Goal: Information Seeking & Learning: Find specific fact

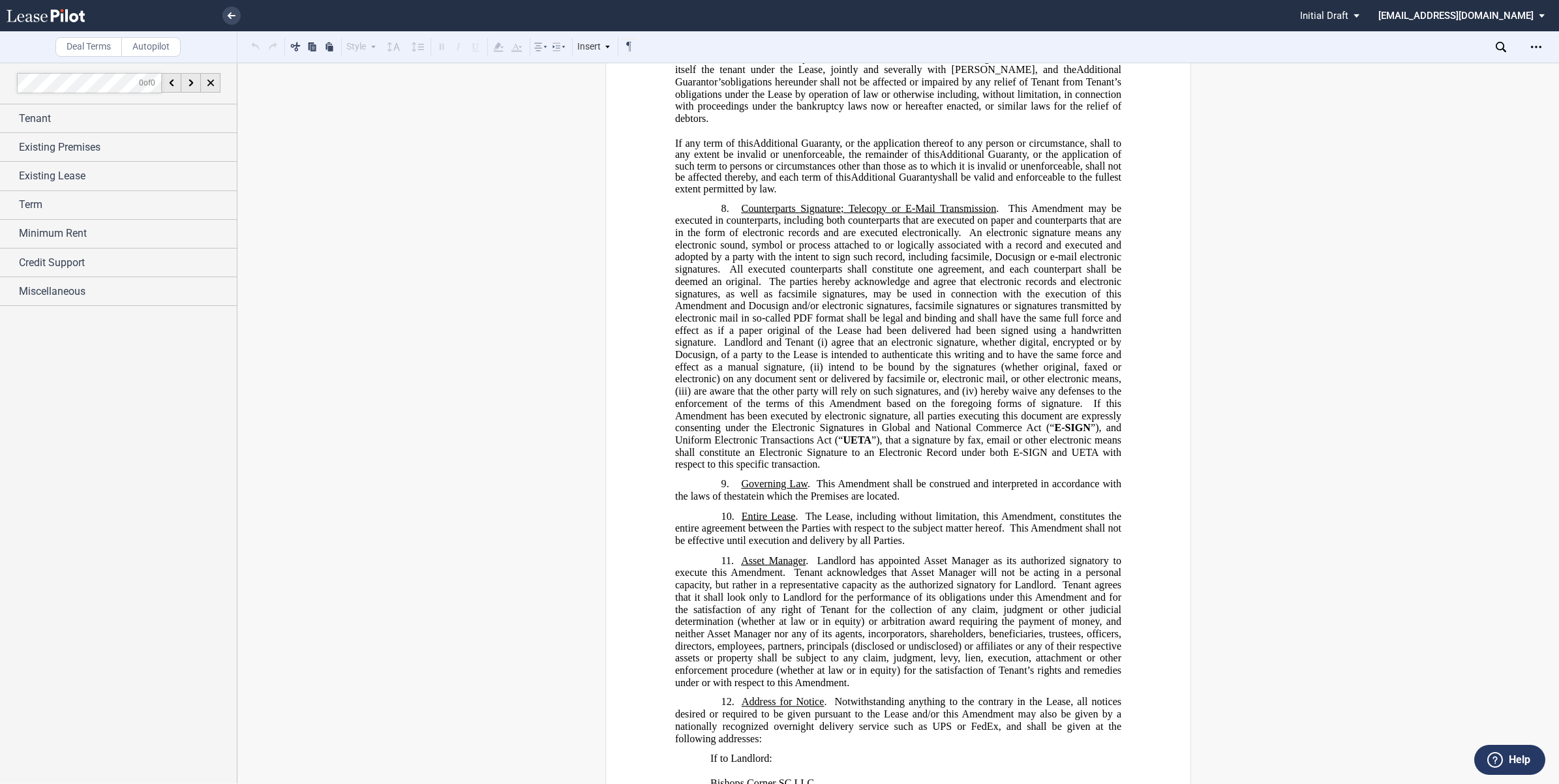
scroll to position [2038, 0]
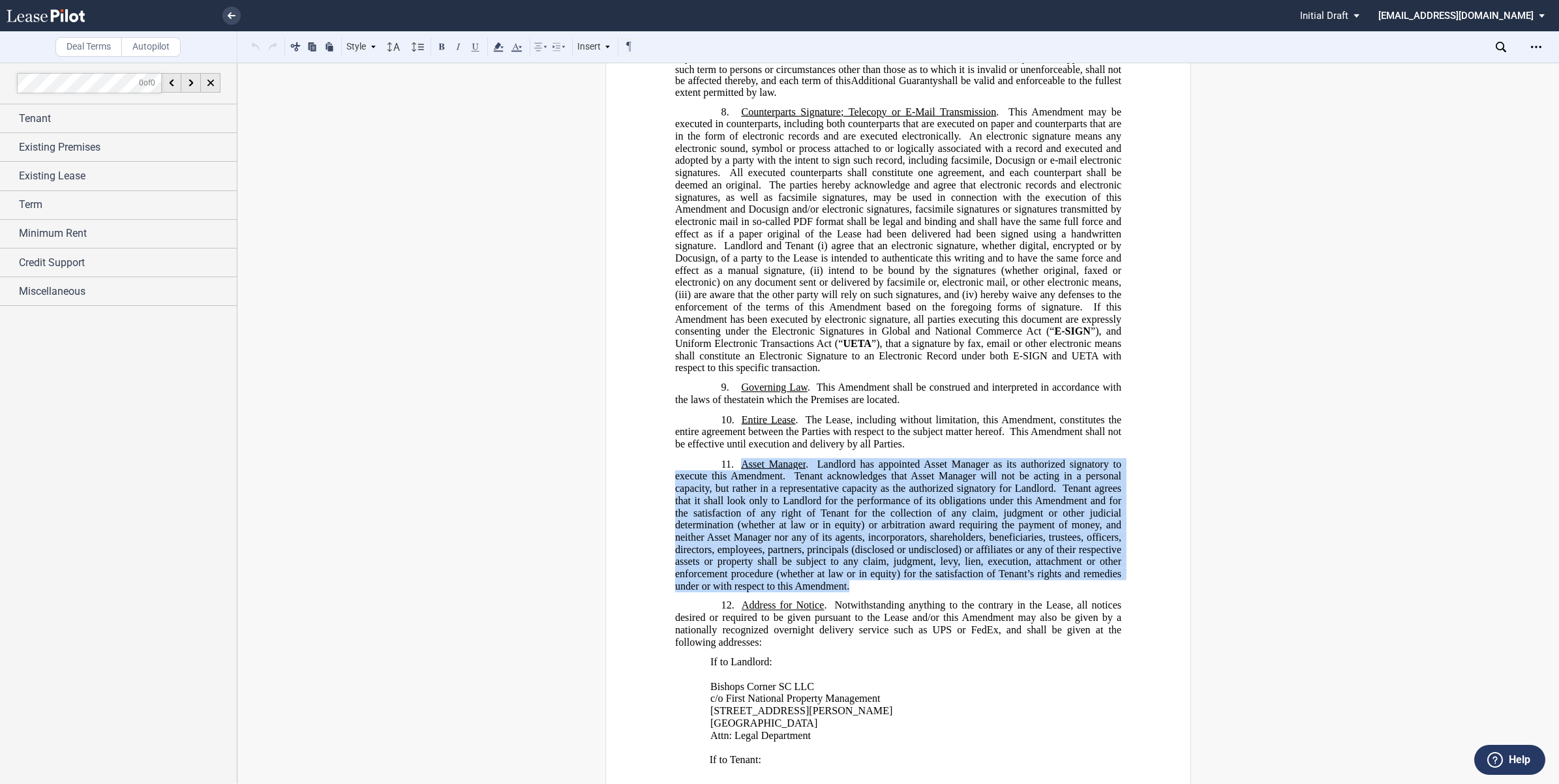
drag, startPoint x: 739, startPoint y: 405, endPoint x: 863, endPoint y: 523, distance: 171.2
click at [863, 523] on p "11. Asset Manager . [PERSON_NAME] has appointed Asset Manager as its authorized…" at bounding box center [898, 524] width 446 height 134
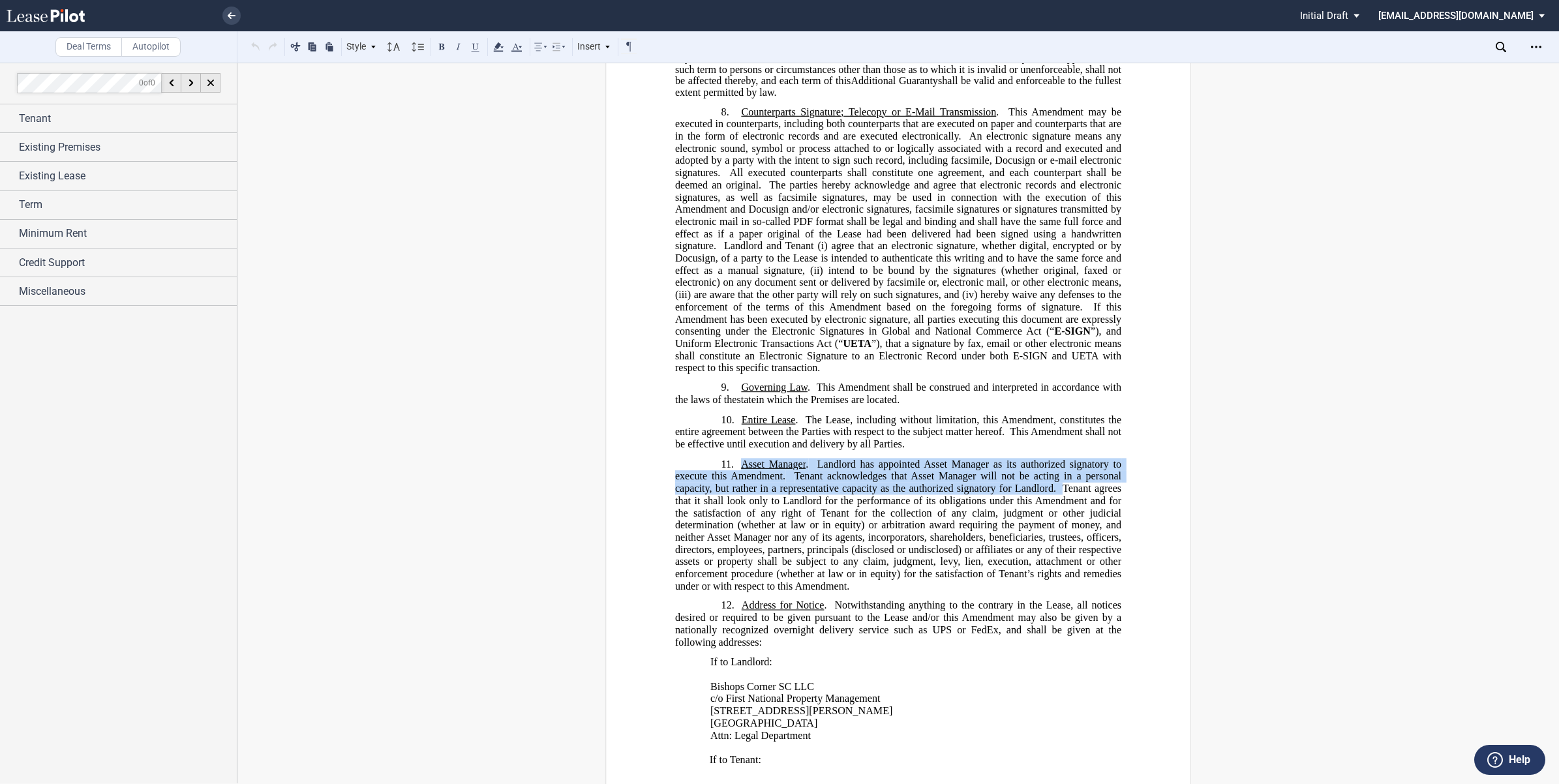
drag, startPoint x: 863, startPoint y: 523, endPoint x: 777, endPoint y: 465, distance: 103.7
copy span "Asset Manager . [PERSON_NAME] has appointed Asset Manager as its authorized sig…"
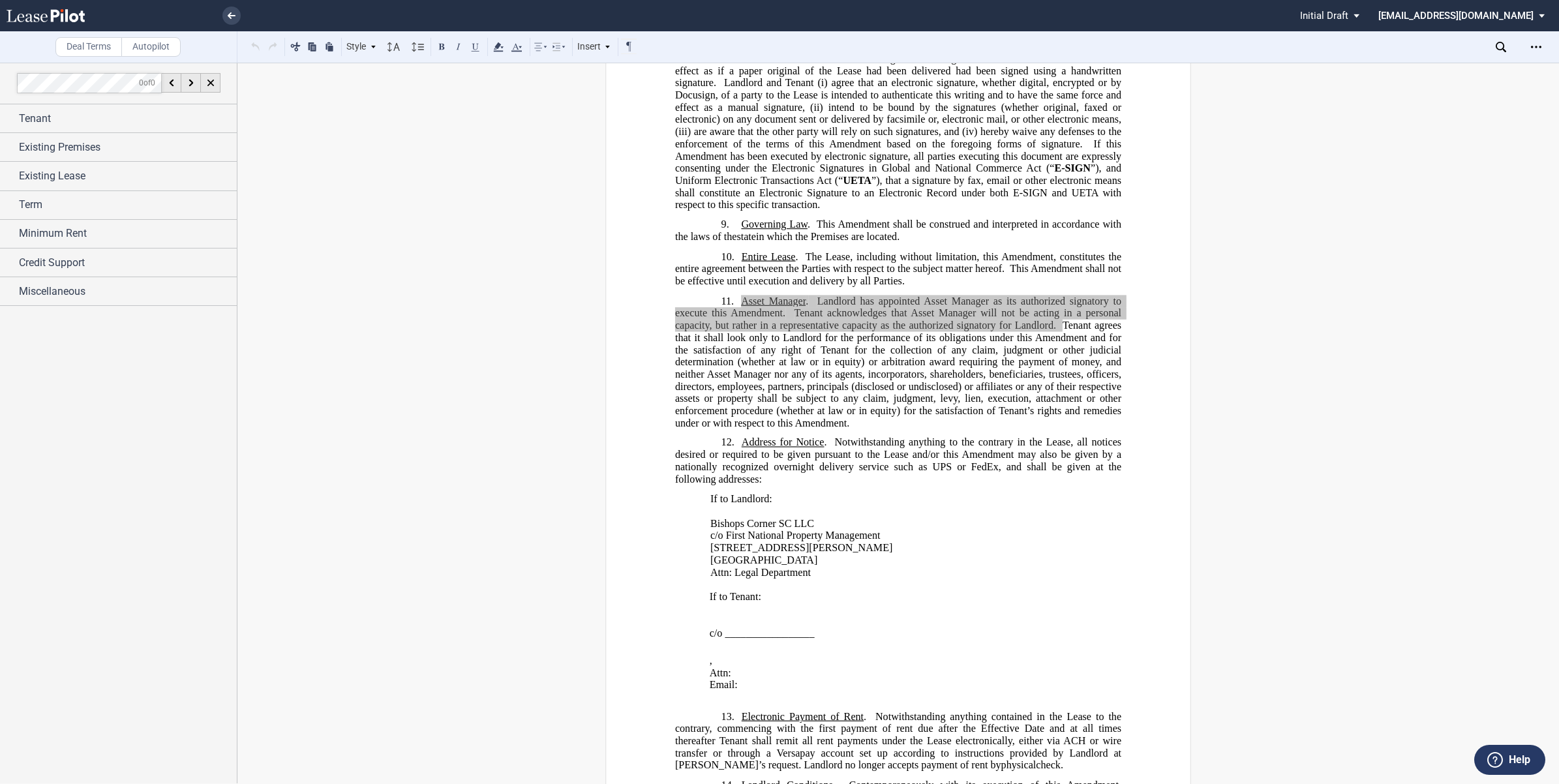
scroll to position [2282, 0]
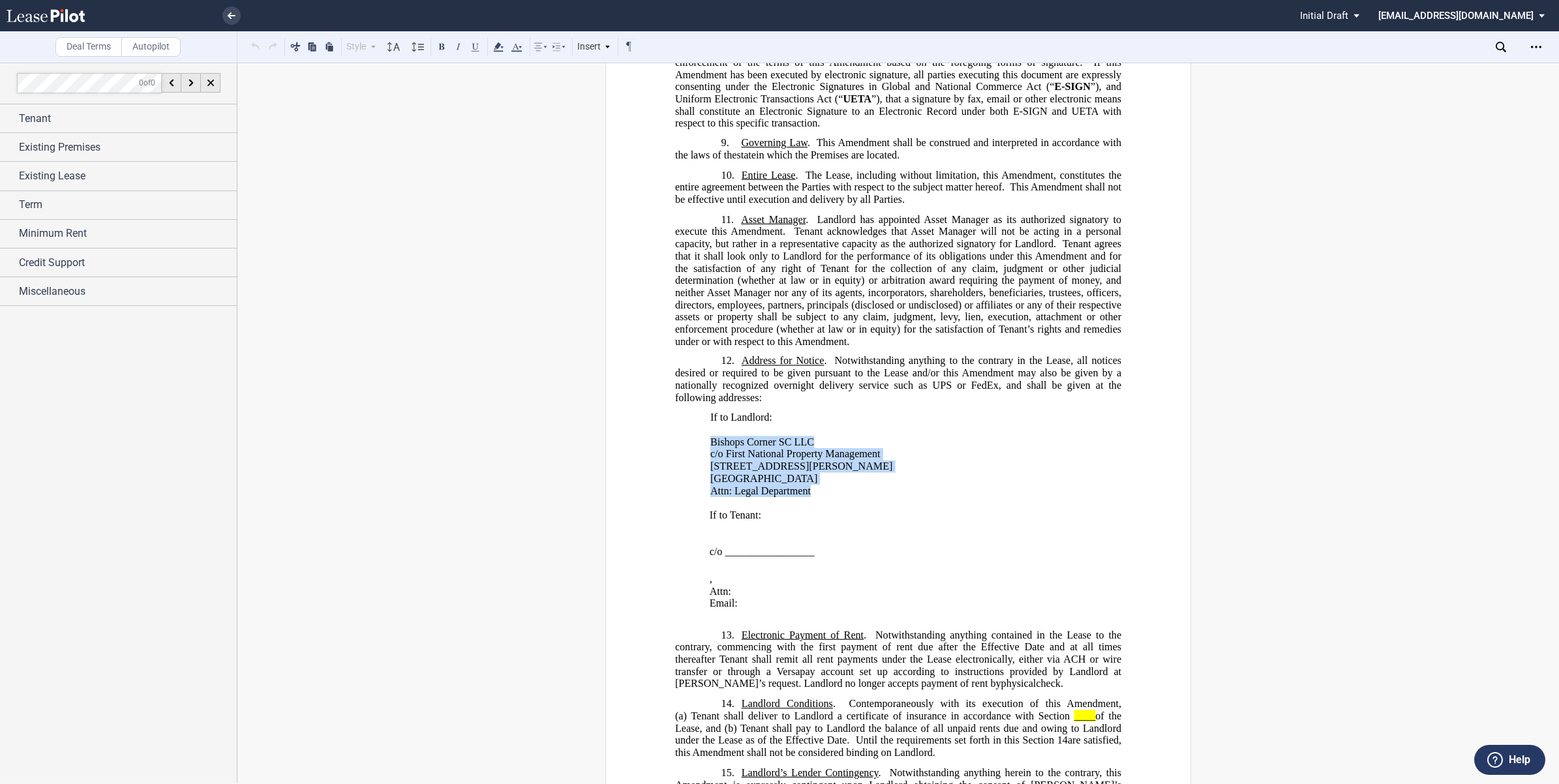
drag, startPoint x: 707, startPoint y: 376, endPoint x: 810, endPoint y: 424, distance: 113.6
click at [810, 435] on tbody "Bishops Corner SC LLC, [GEOGRAPHIC_DATA] SC TIC 1 LLC, [GEOGRAPHIC_DATA] SC TIC…" at bounding box center [829, 466] width 238 height 61
drag, startPoint x: 810, startPoint y: 424, endPoint x: 744, endPoint y: 403, distance: 69.3
copy tbody "Bishops Corner SC LLC c/o First National Property Management [STREET_ADDRESS][P…"
click at [789, 435] on span "Bishops Corner SC LLC" at bounding box center [762, 441] width 104 height 11
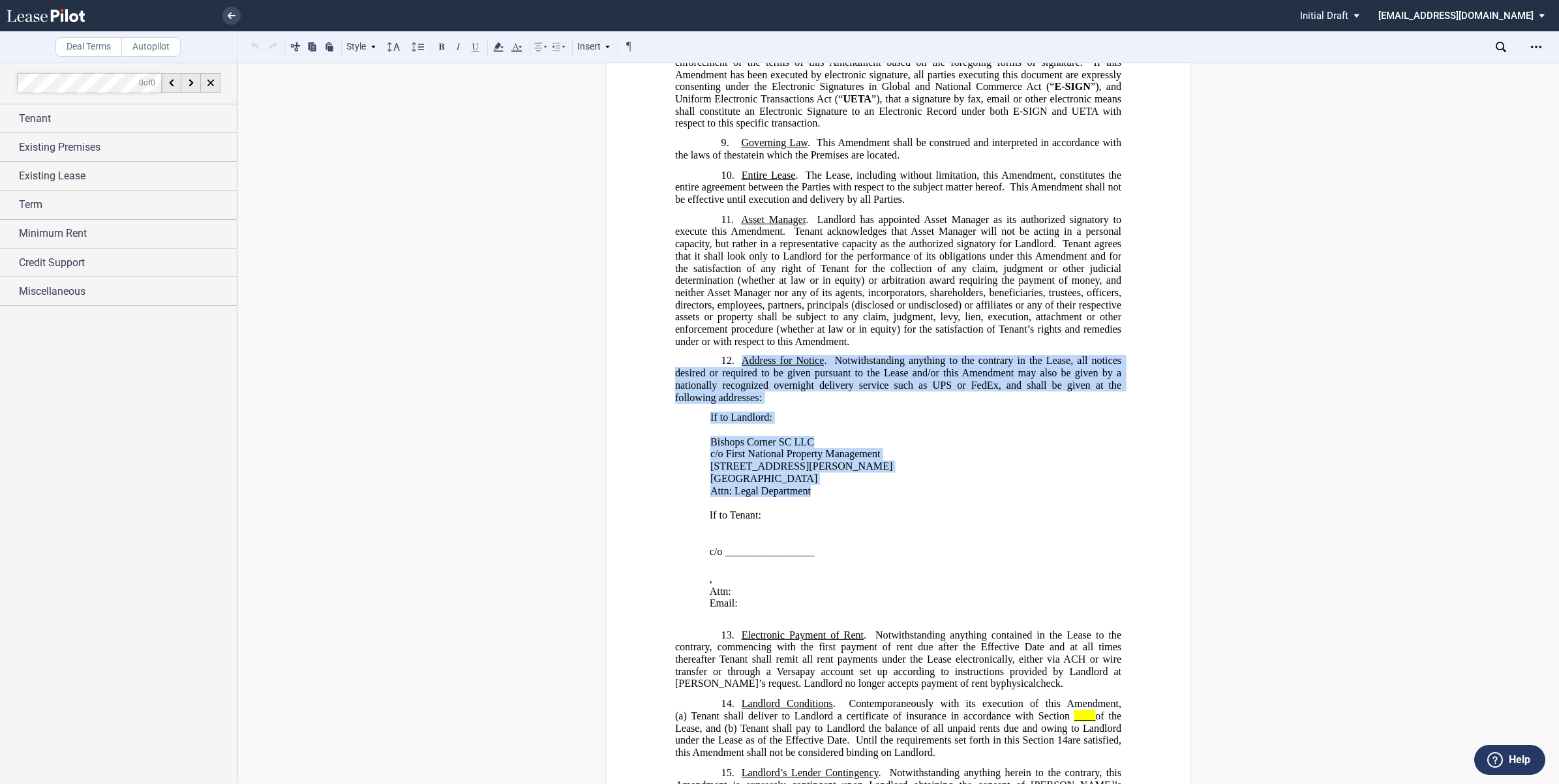
drag, startPoint x: 738, startPoint y: 297, endPoint x: 810, endPoint y: 425, distance: 146.9
drag, startPoint x: 810, startPoint y: 425, endPoint x: 771, endPoint y: 409, distance: 42.2
copy div "Address for Notice . Notwithstanding anything to the contrary in the Lease, all…"
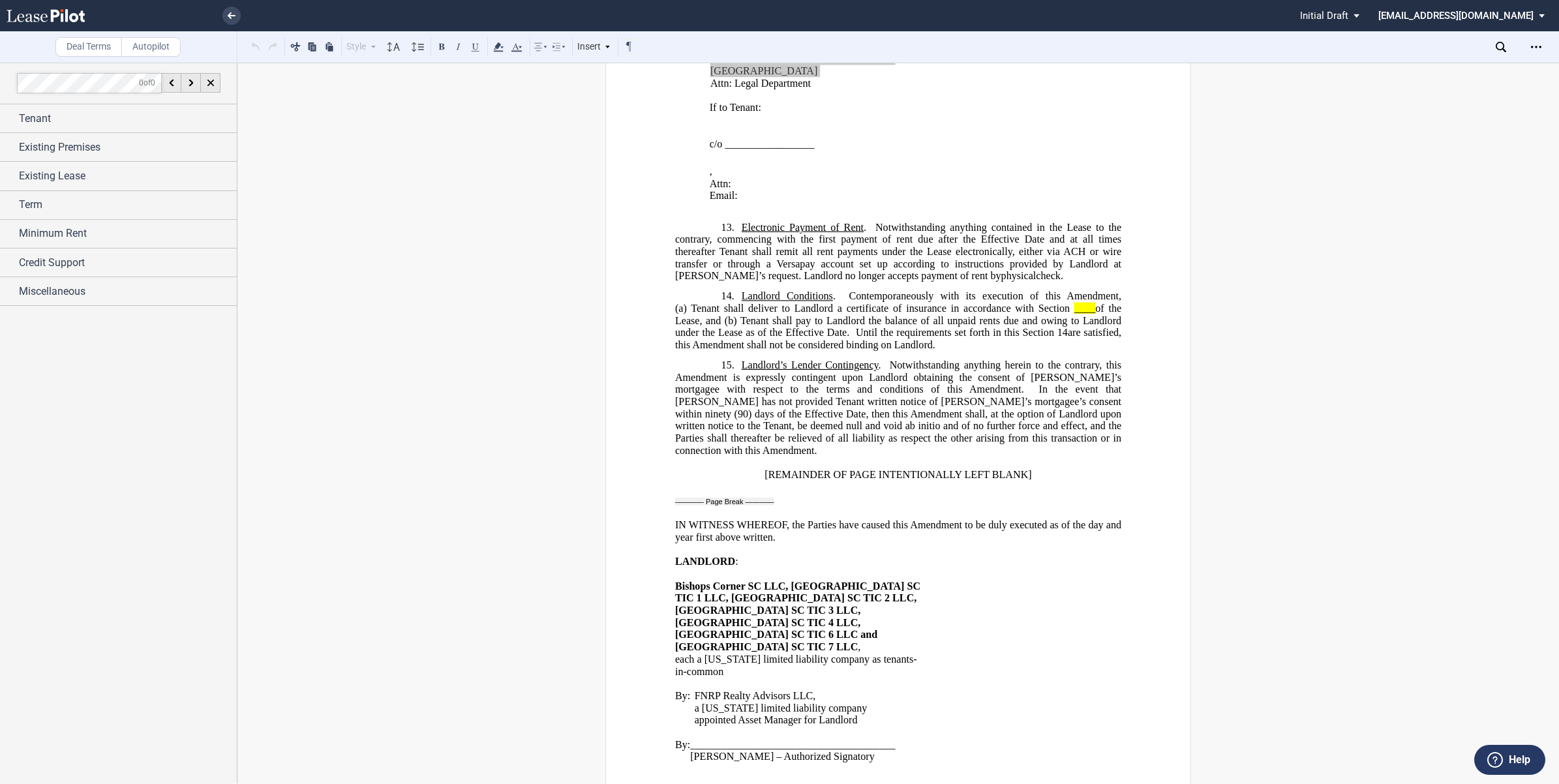
scroll to position [2609, 0]
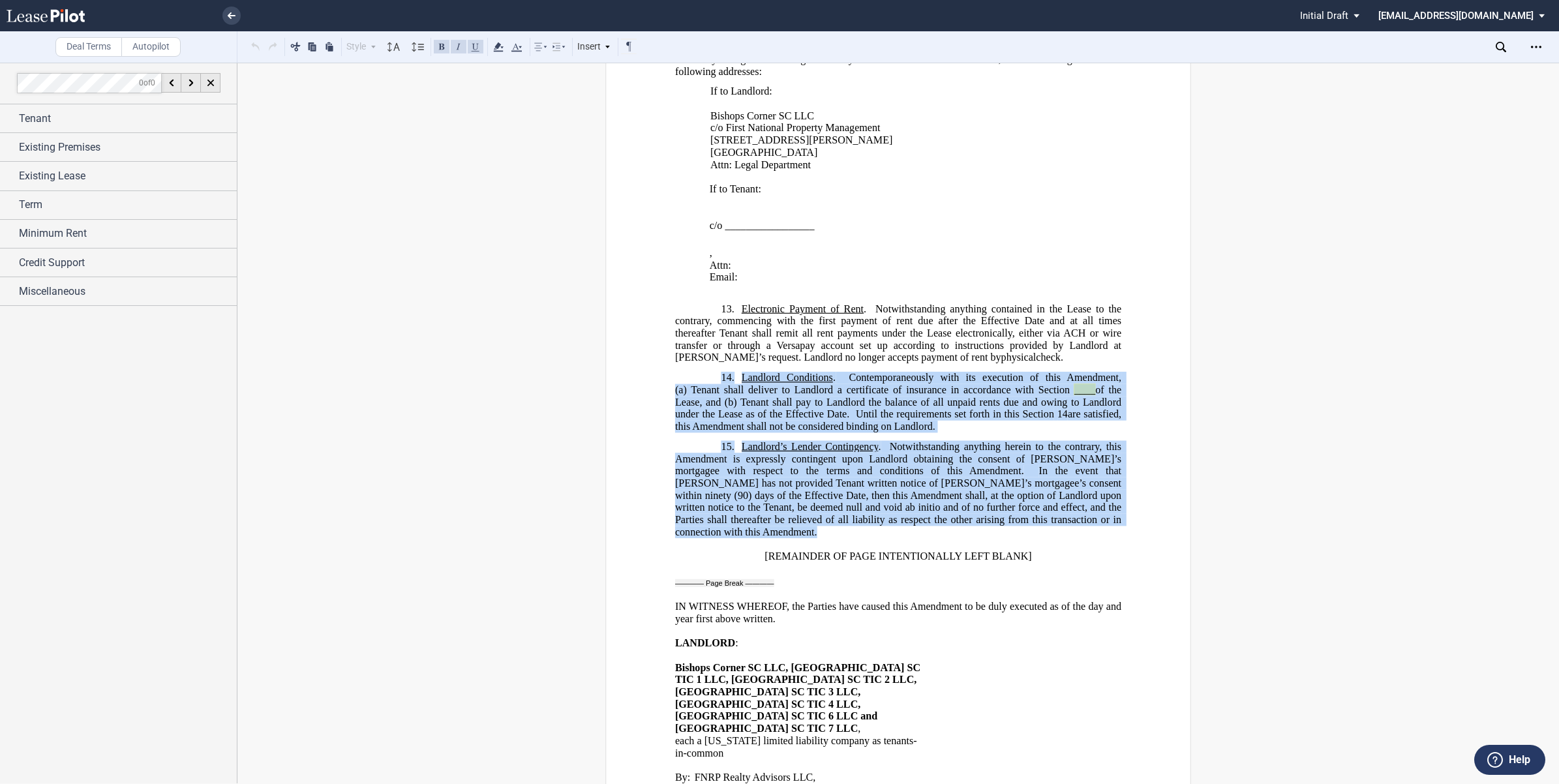
drag, startPoint x: 643, startPoint y: 302, endPoint x: 1084, endPoint y: 440, distance: 462.1
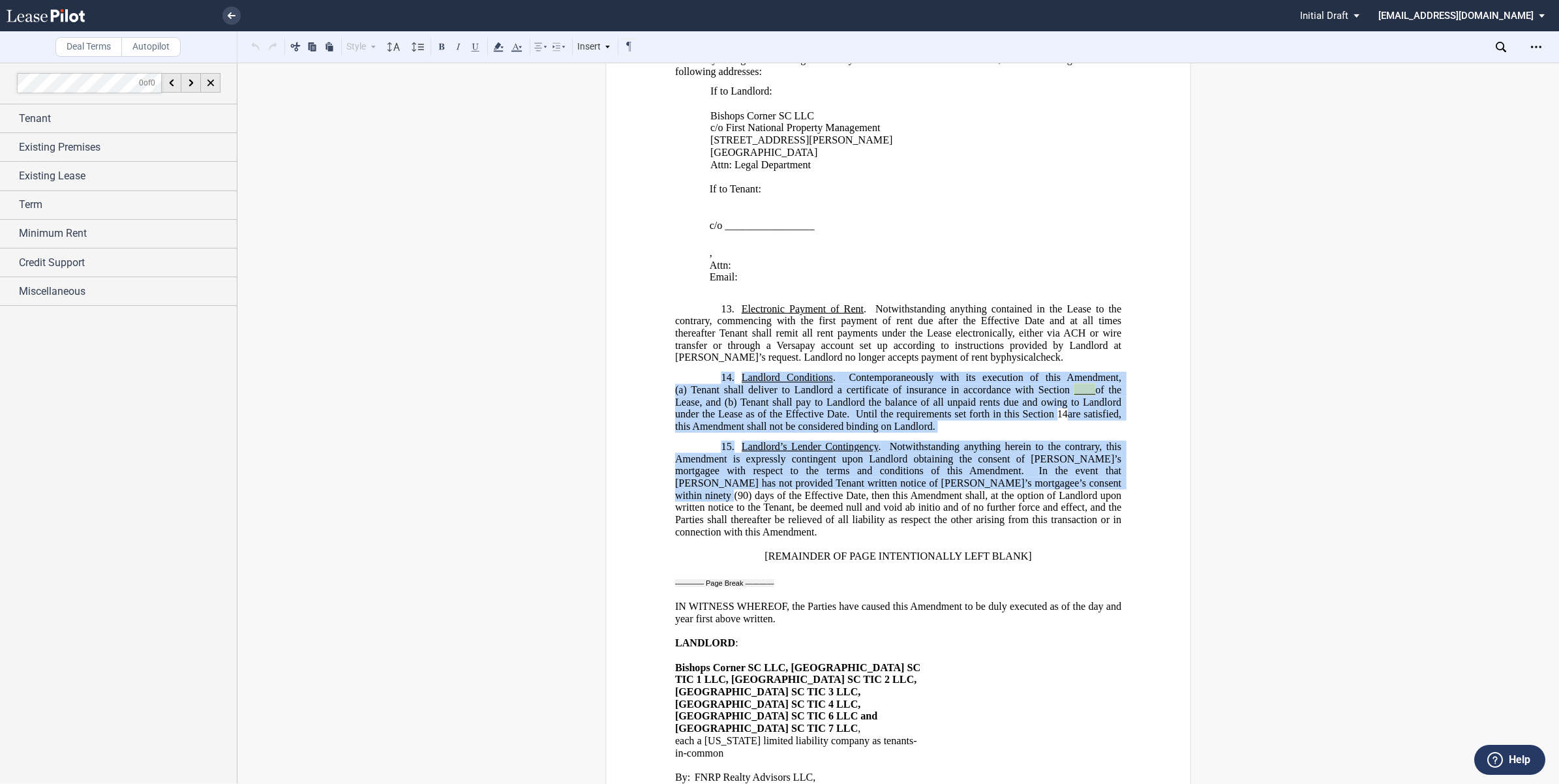
copy div "14. Landlord Conditions . Contemporaneously with its execution of this Amendmen…"
click at [745, 465] on span "In the event that [PERSON_NAME] has not provided Tenant written notice of [PERS…" at bounding box center [899, 483] width 449 height 36
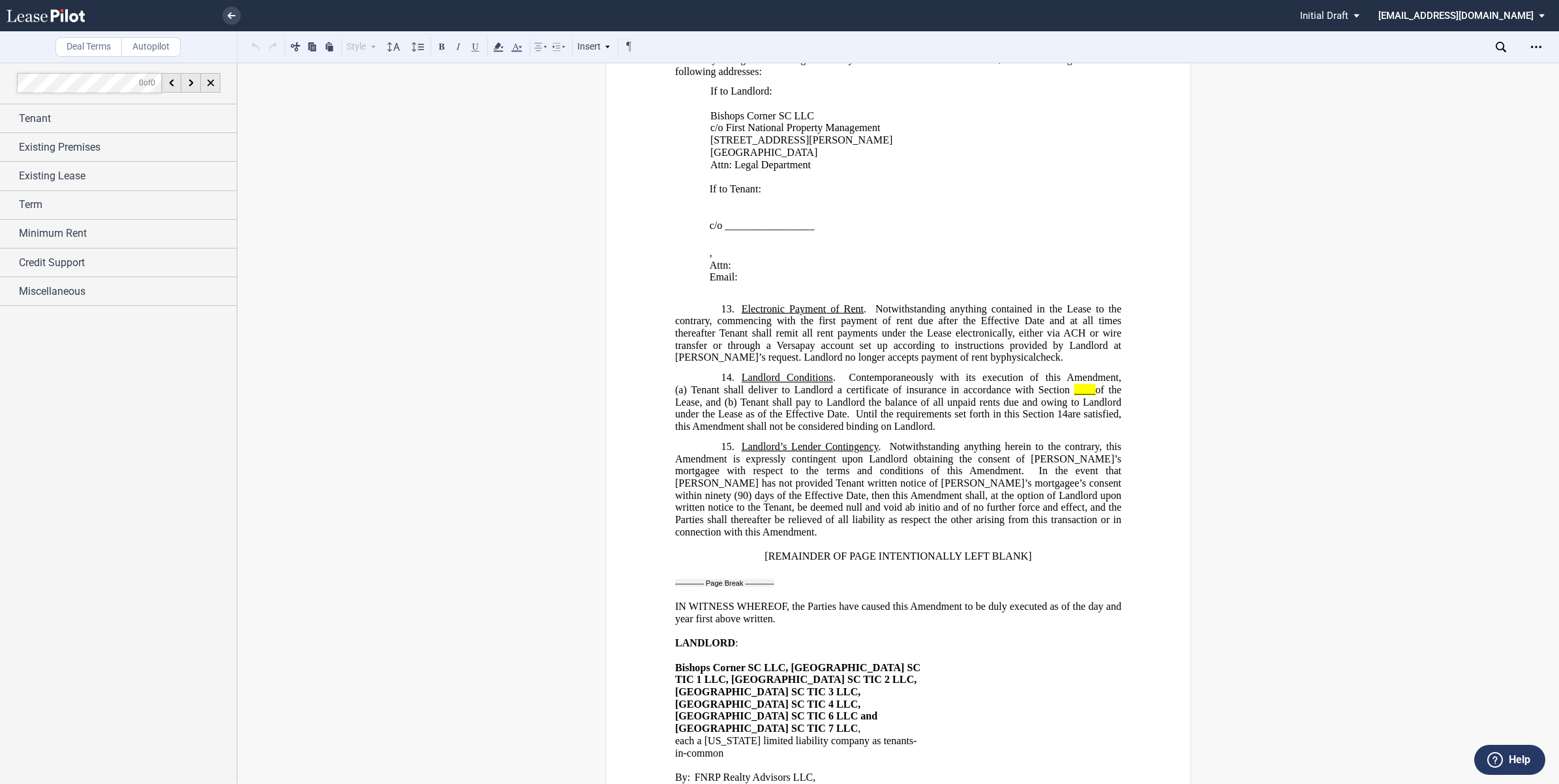
drag, startPoint x: 556, startPoint y: 457, endPoint x: 648, endPoint y: 396, distance: 110.4
drag, startPoint x: 842, startPoint y: 301, endPoint x: 938, endPoint y: 348, distance: 106.9
click at [938, 371] on p "14. Landlord Conditions . Contemporaneously with its execution of this Amendmen…" at bounding box center [898, 402] width 446 height 61
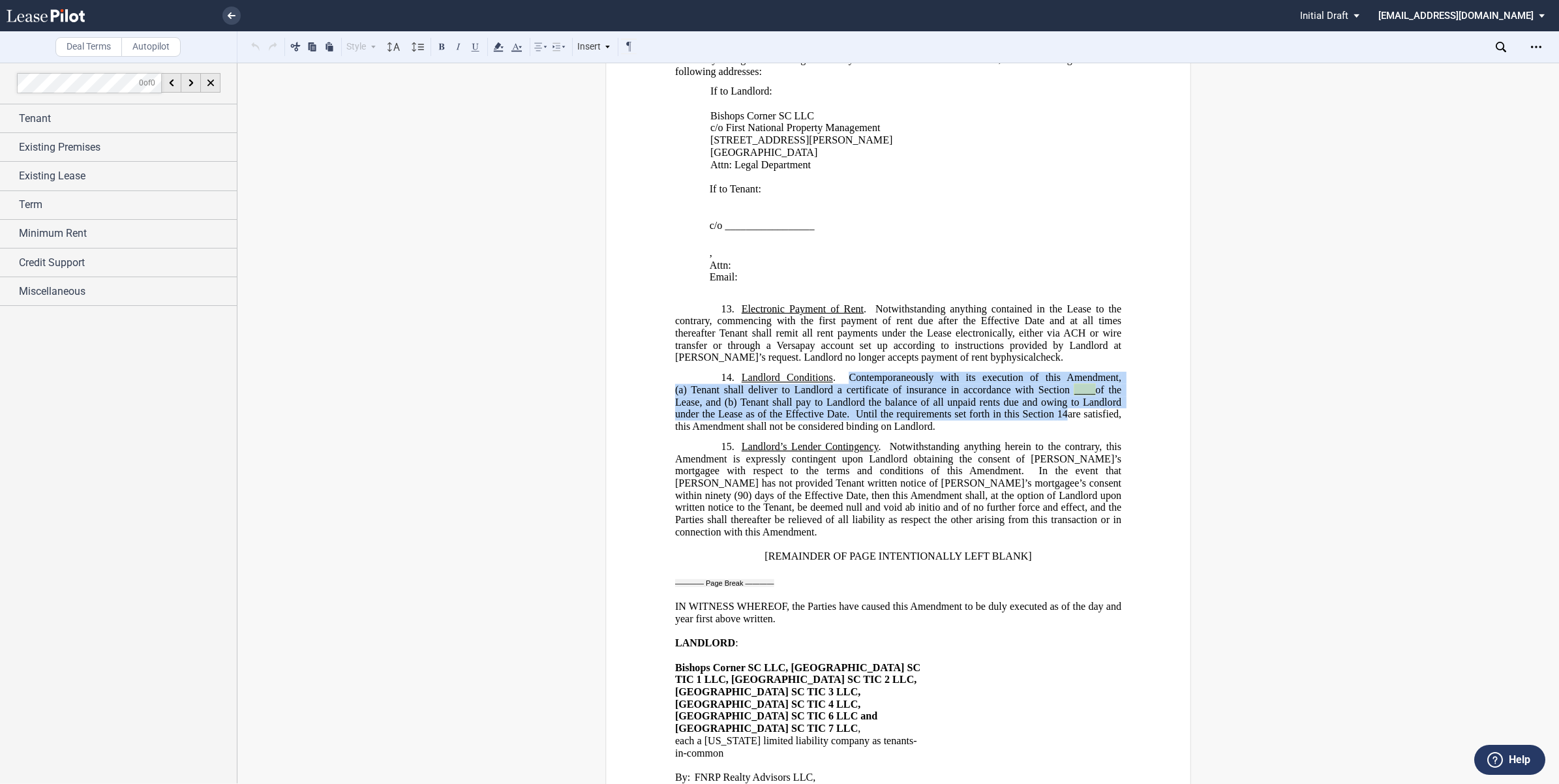
drag, startPoint x: 938, startPoint y: 348, endPoint x: 926, endPoint y: 344, distance: 12.6
click at [938, 371] on p "14. Landlord Conditions . Contemporaneously with its execution of this Amendmen…" at bounding box center [898, 402] width 446 height 61
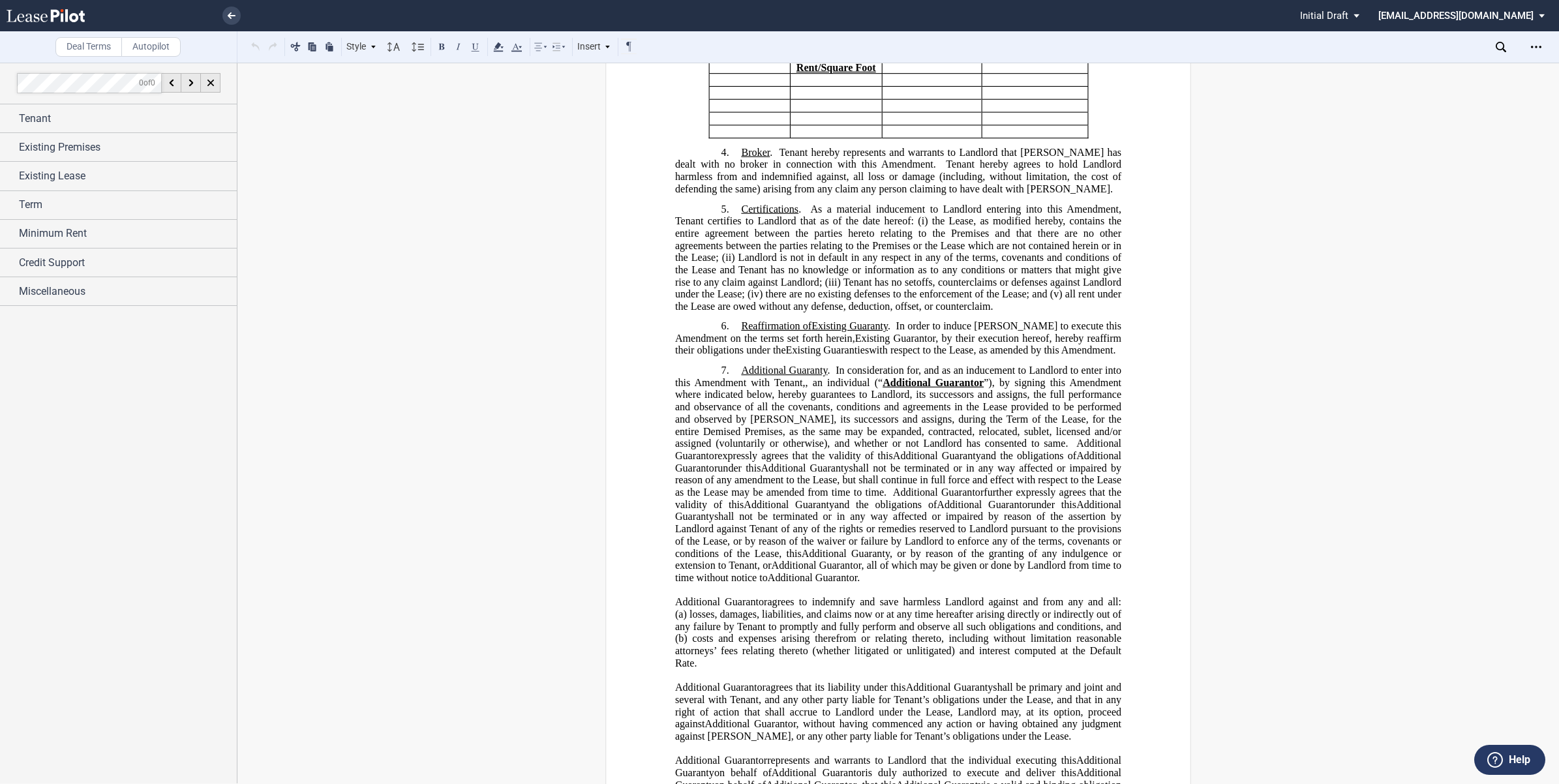
scroll to position [733, 0]
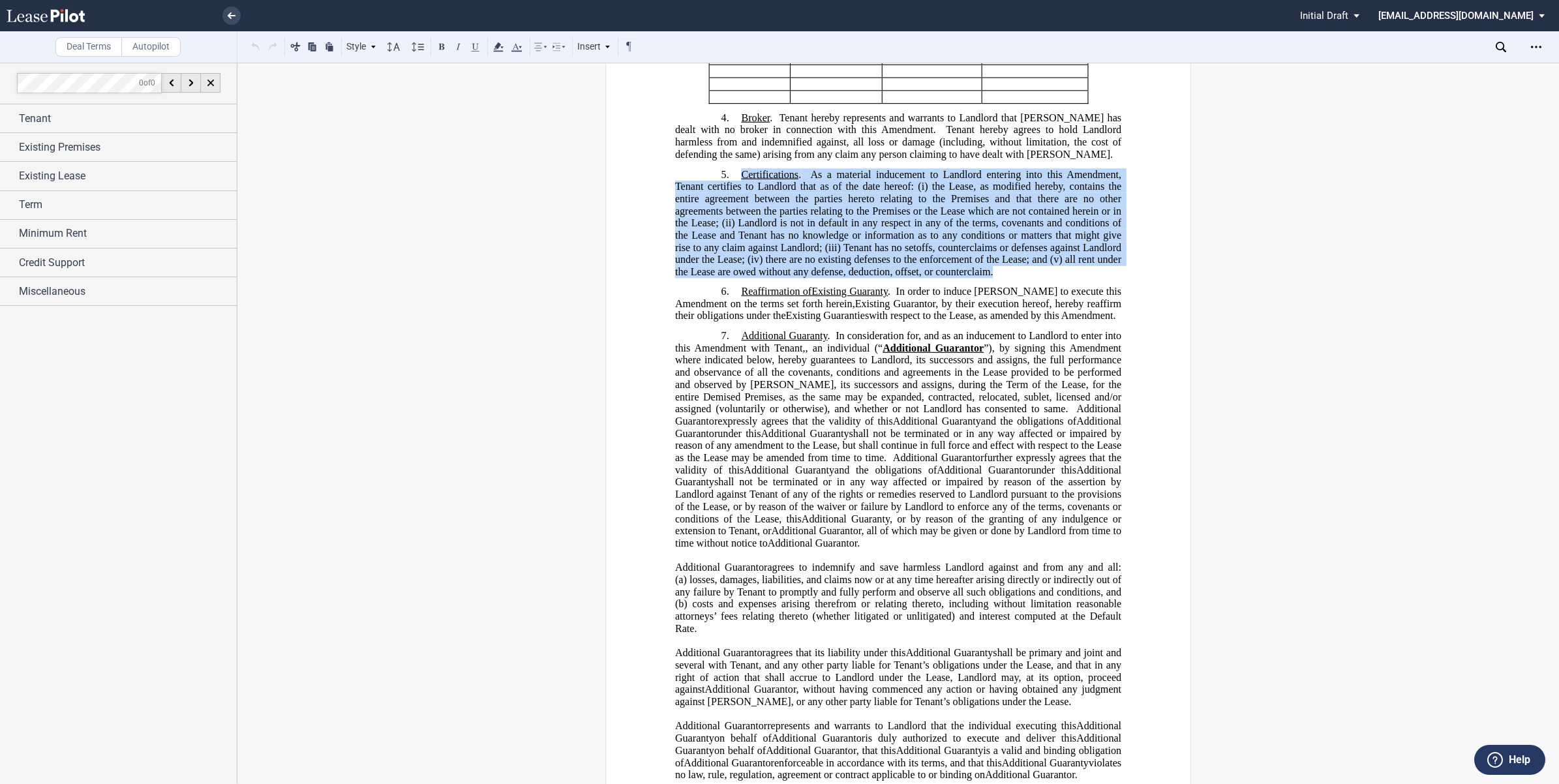
drag, startPoint x: 738, startPoint y: 169, endPoint x: 997, endPoint y: 262, distance: 275.2
click at [997, 262] on p "5. Certifications . As a material inducement to Landlord entering into this Ame…" at bounding box center [898, 223] width 446 height 110
copy span "Certifications . As a material inducement to Landlord entering into this Amendm…"
click at [898, 297] on span "Existing Guarantor" at bounding box center [896, 303] width 81 height 11
